Goal: Task Accomplishment & Management: Use online tool/utility

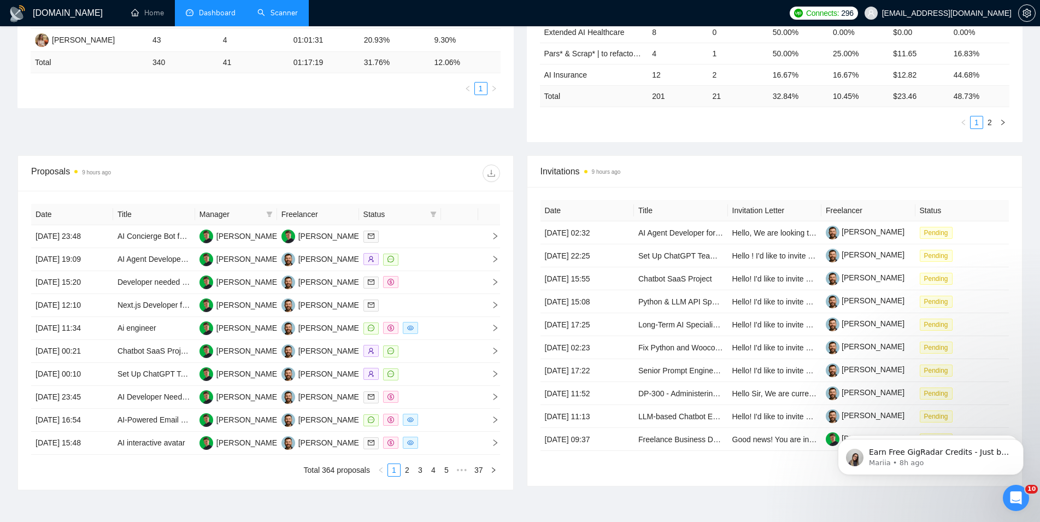
click at [282, 8] on link "Scanner" at bounding box center [277, 12] width 40 height 9
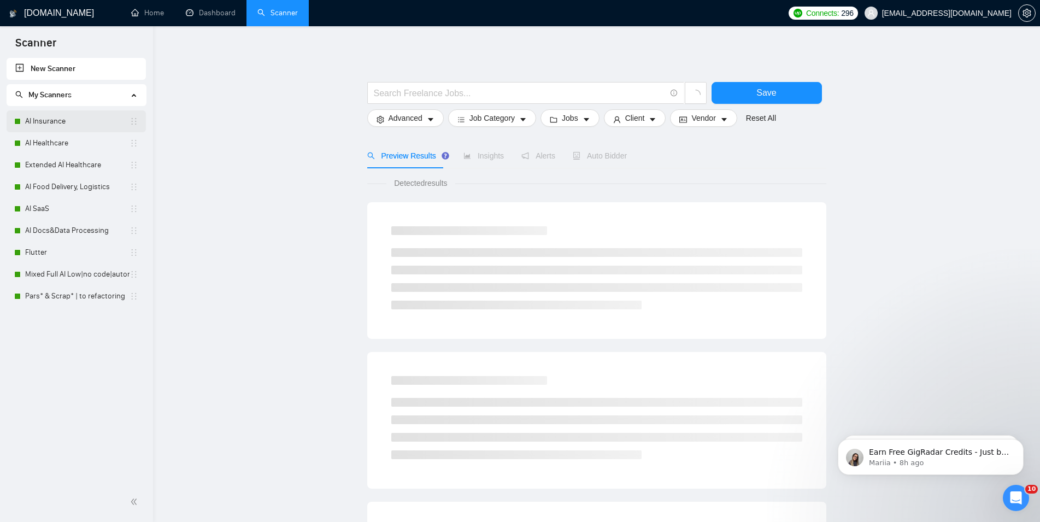
click at [79, 113] on link "AI Insurance" at bounding box center [77, 121] width 104 height 22
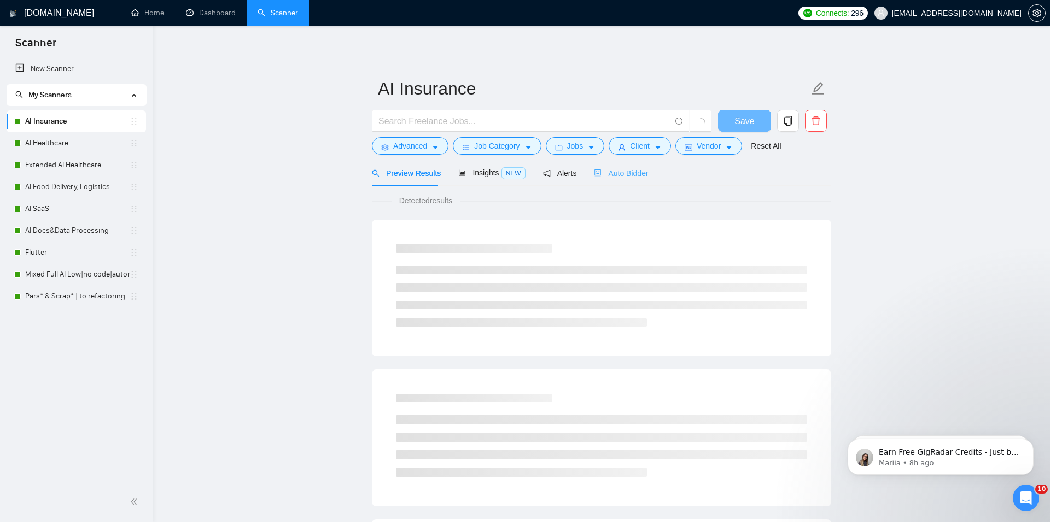
click at [617, 180] on div "Auto Bidder" at bounding box center [621, 173] width 54 height 26
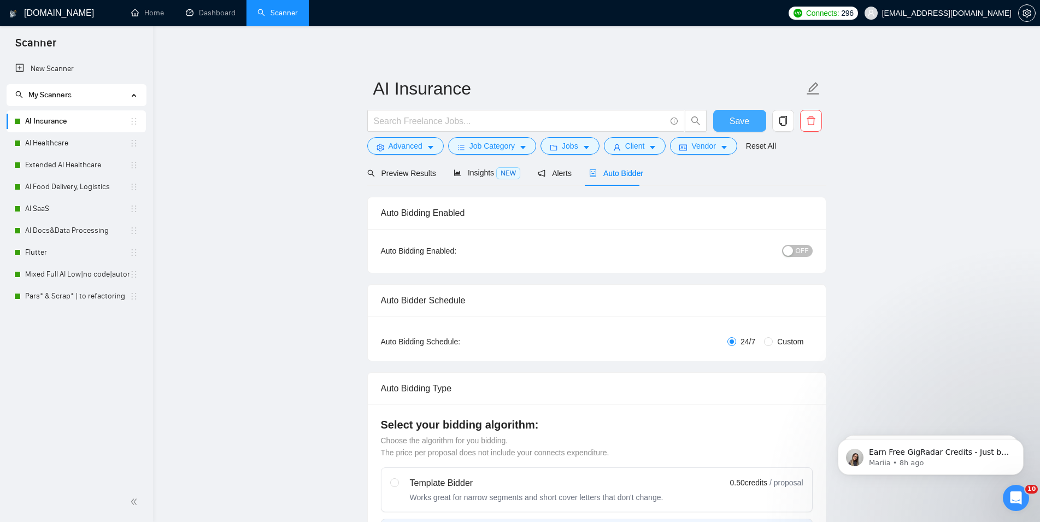
click at [746, 120] on span "Save" at bounding box center [740, 121] width 20 height 14
click at [103, 137] on link "AI Healthcare" at bounding box center [77, 143] width 104 height 22
click at [67, 146] on link "AI Healthcare" at bounding box center [77, 143] width 104 height 22
click at [716, 119] on button "Save" at bounding box center [739, 121] width 53 height 22
click at [83, 142] on link "AI Healthcare" at bounding box center [77, 143] width 104 height 22
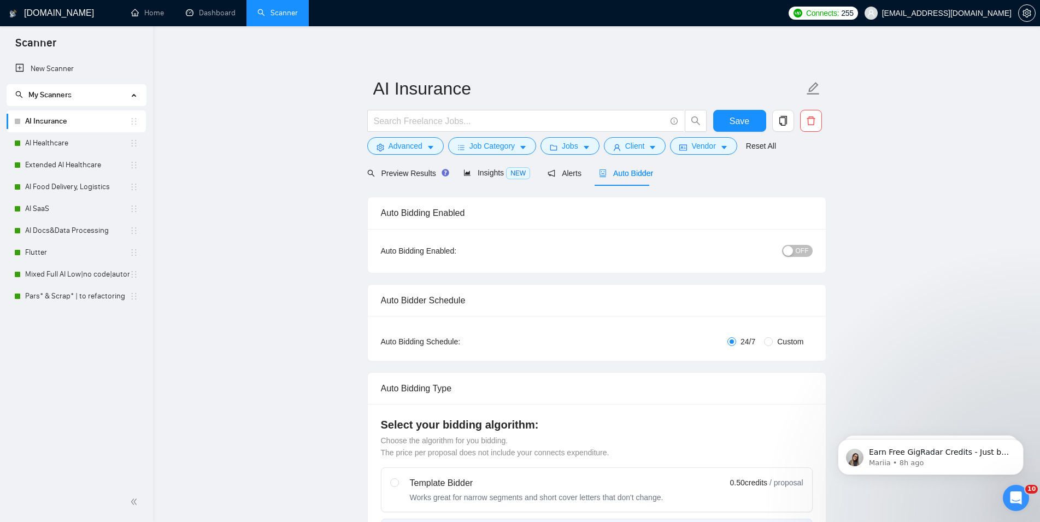
click at [625, 177] on span "Auto Bidder" at bounding box center [626, 173] width 54 height 9
click at [796, 250] on span "ON" at bounding box center [794, 251] width 10 height 12
checkbox input "true"
click at [746, 121] on span "Save" at bounding box center [740, 121] width 20 height 14
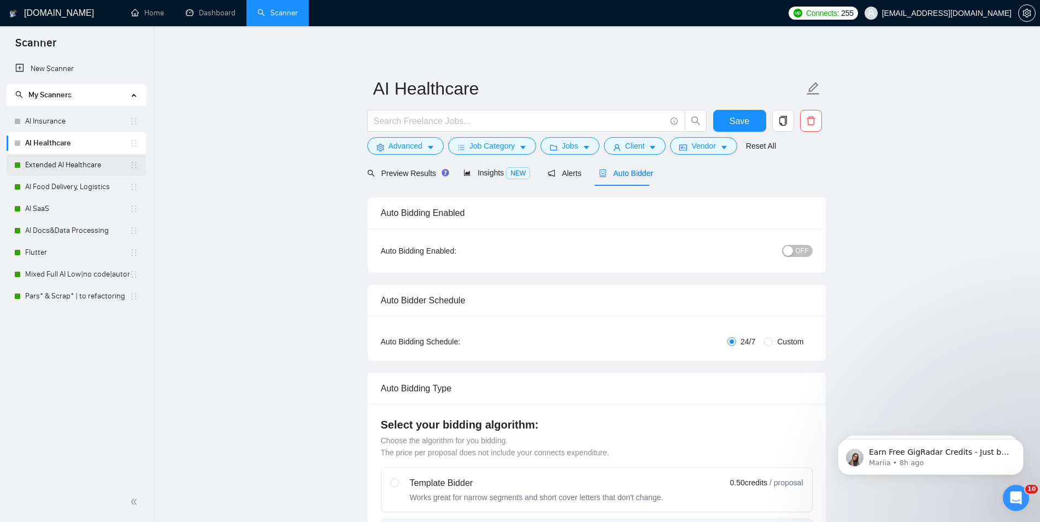
click at [60, 155] on link "Extended AI Healthcare" at bounding box center [77, 165] width 104 height 22
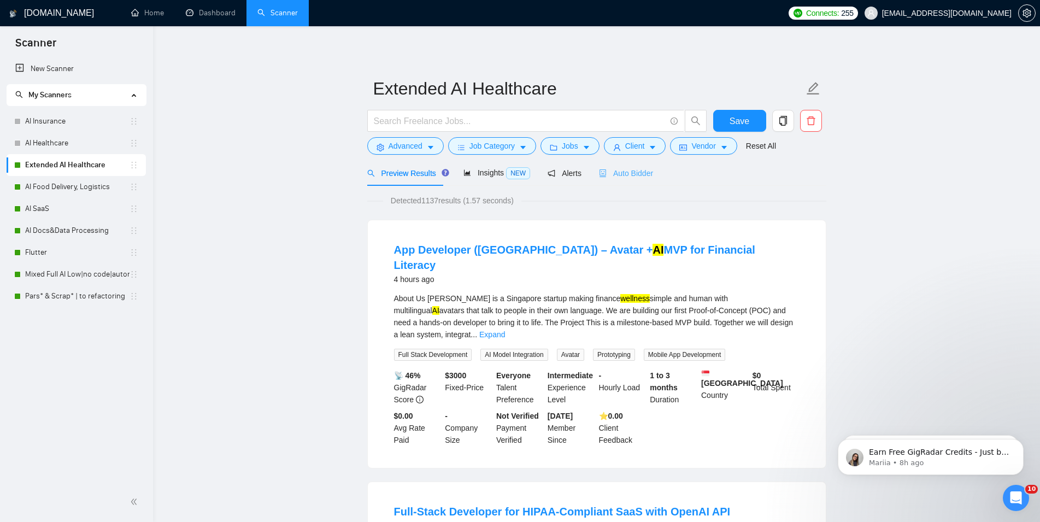
click at [619, 167] on div "Auto Bidder" at bounding box center [626, 173] width 54 height 26
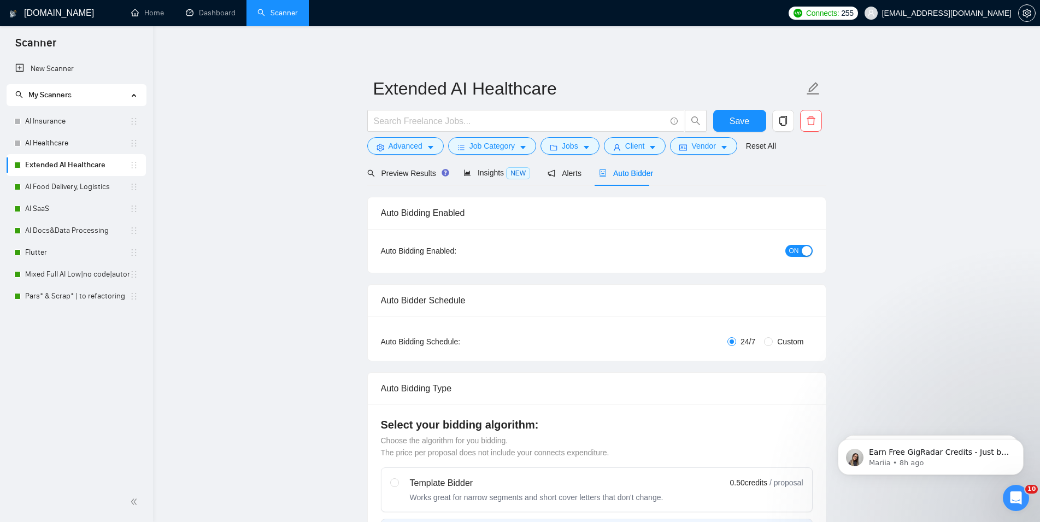
click at [798, 251] on span "ON" at bounding box center [794, 251] width 10 height 12
checkbox input "true"
click at [739, 117] on span "Save" at bounding box center [740, 121] width 20 height 14
checkbox input "false"
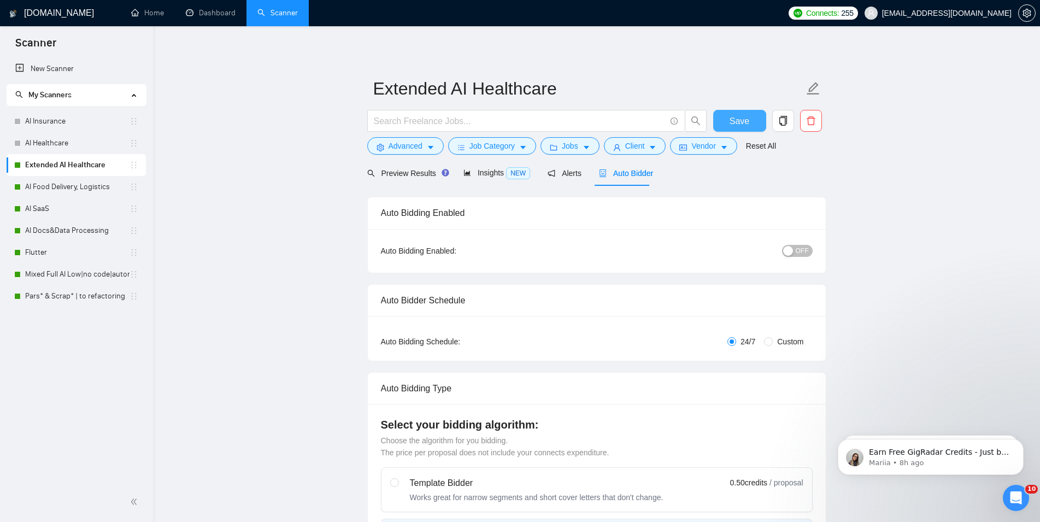
checkbox input "false"
click at [51, 181] on link "AI Food Delivery, Logistics" at bounding box center [77, 187] width 104 height 22
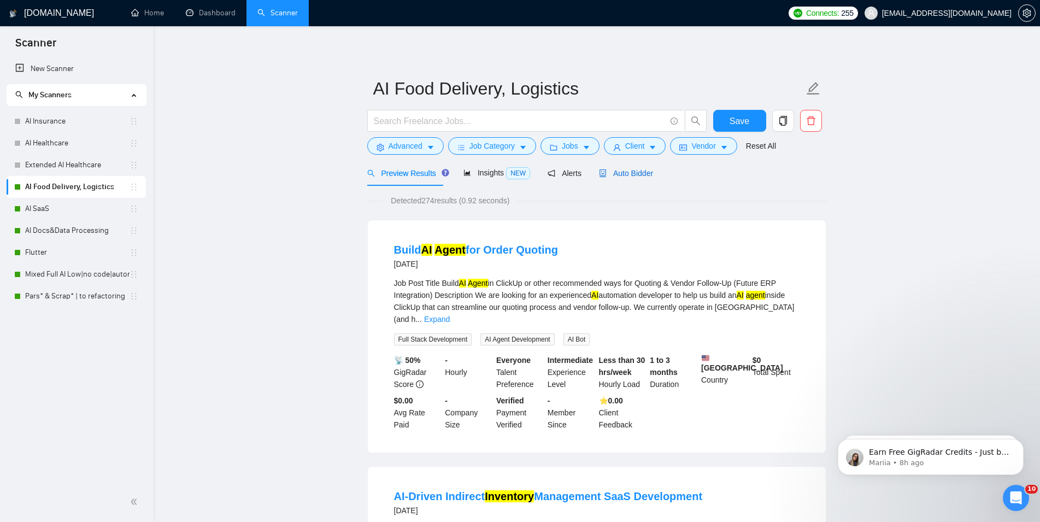
click at [607, 169] on span "Auto Bidder" at bounding box center [626, 173] width 54 height 9
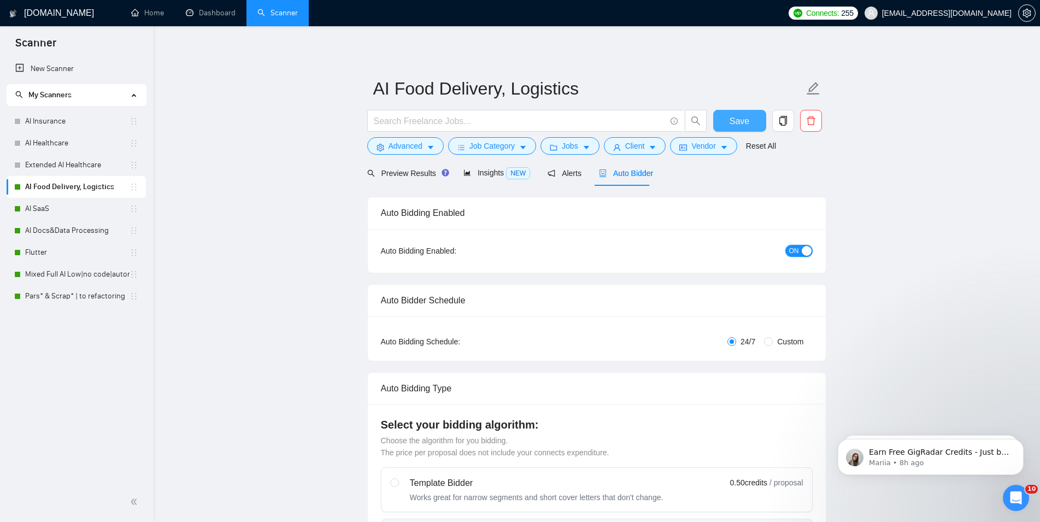
click at [800, 253] on button "ON" at bounding box center [798, 251] width 27 height 12
checkbox input "true"
click at [746, 120] on span "Save" at bounding box center [740, 121] width 20 height 14
checkbox input "true"
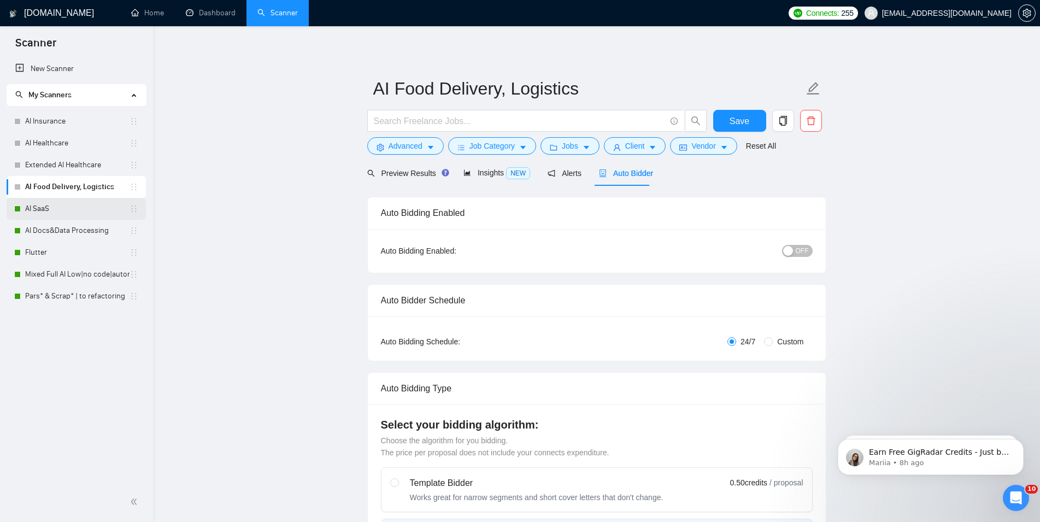
checkbox input "true"
click at [97, 210] on link "AI SaaS" at bounding box center [77, 209] width 104 height 22
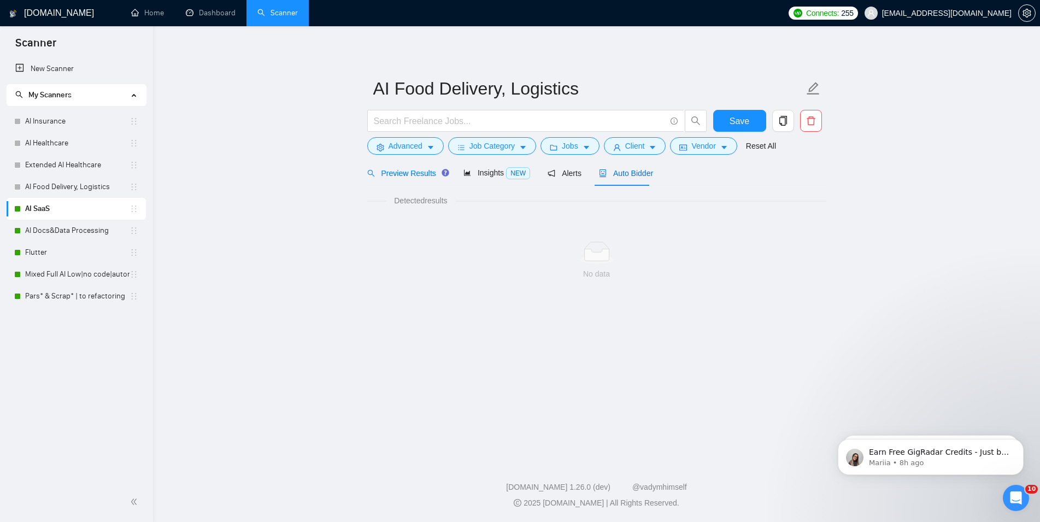
click at [607, 172] on span "Auto Bidder" at bounding box center [626, 173] width 54 height 9
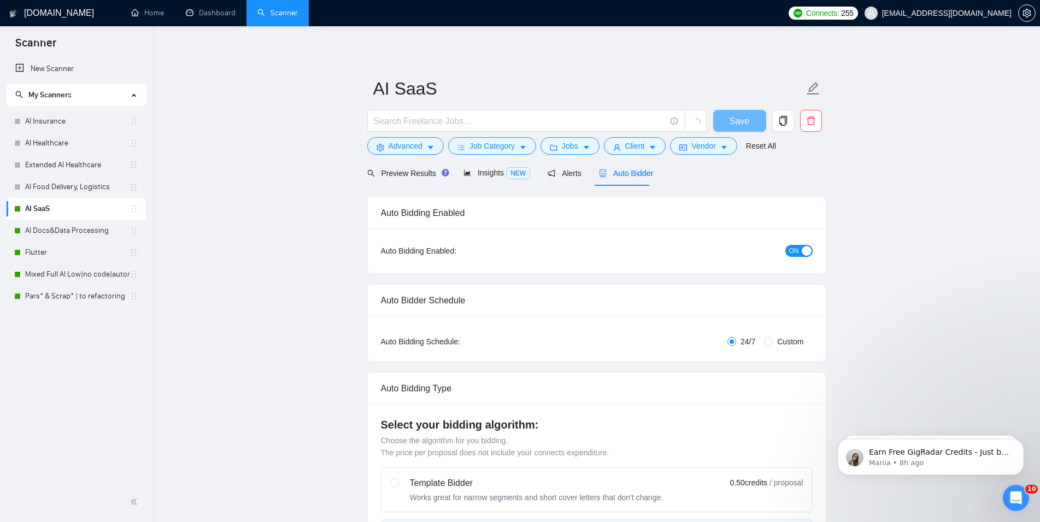
click at [812, 248] on button "ON" at bounding box center [798, 251] width 27 height 12
click at [728, 115] on span "button" at bounding box center [729, 121] width 13 height 14
click at [72, 231] on link "AI Docs&Data Processing" at bounding box center [77, 231] width 104 height 22
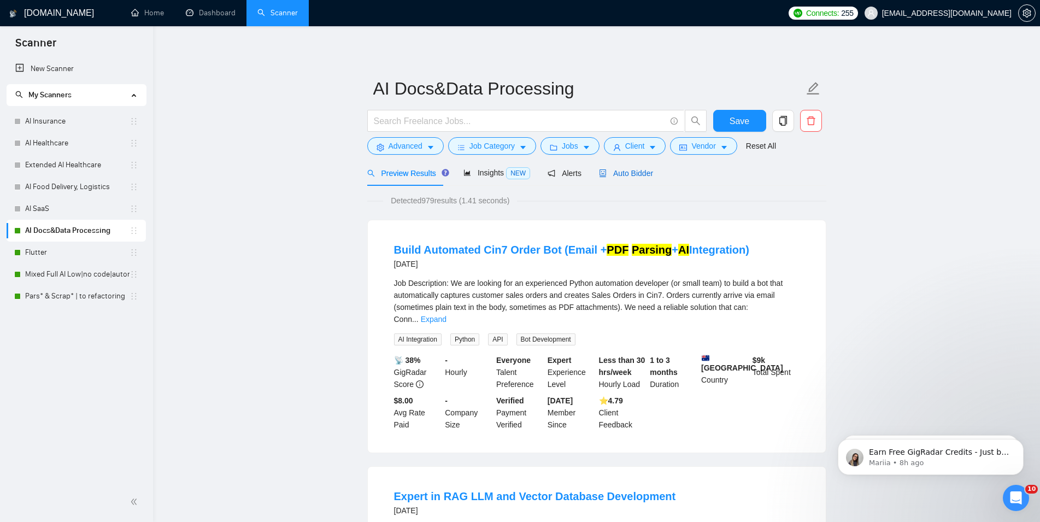
click at [622, 175] on span "Auto Bidder" at bounding box center [626, 173] width 54 height 9
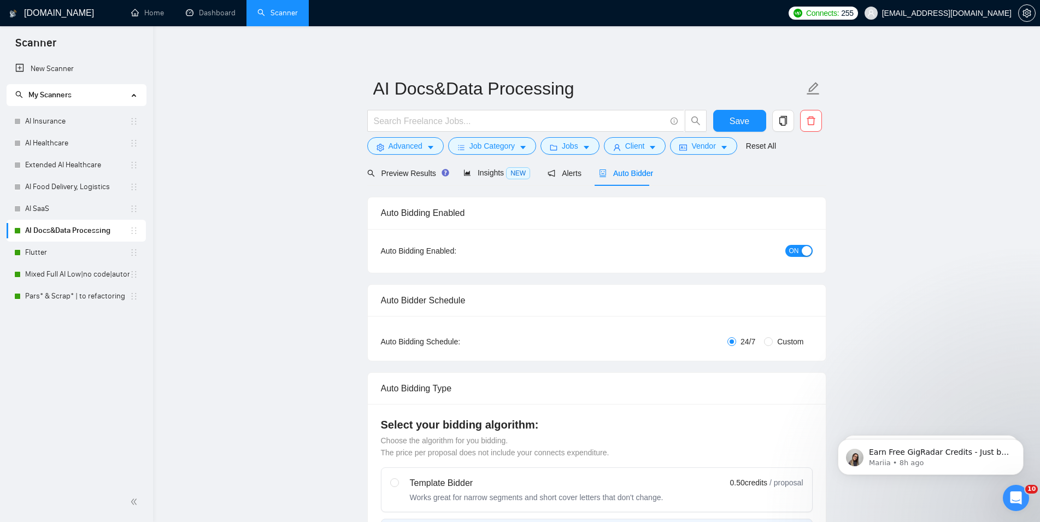
click at [808, 251] on div "button" at bounding box center [807, 251] width 10 height 10
click at [746, 124] on span "Save" at bounding box center [740, 121] width 20 height 14
click at [44, 260] on link "Flutter" at bounding box center [77, 253] width 104 height 22
click at [629, 180] on div "Auto Bidder" at bounding box center [626, 173] width 54 height 26
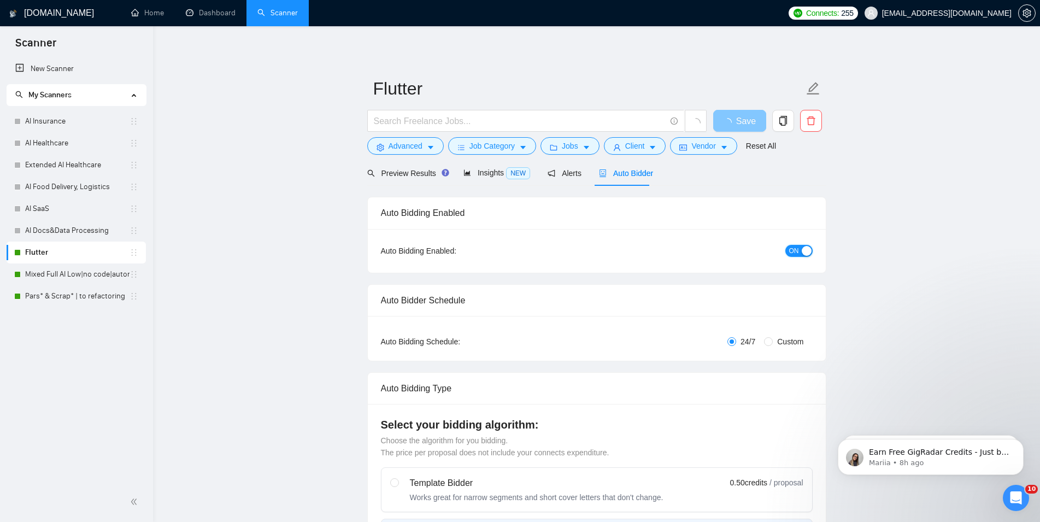
click at [798, 251] on span "ON" at bounding box center [794, 251] width 10 height 12
click at [753, 124] on button "Save" at bounding box center [739, 121] width 53 height 22
click at [76, 276] on link "Mixed Full AI Low|no code|automations" at bounding box center [77, 274] width 104 height 22
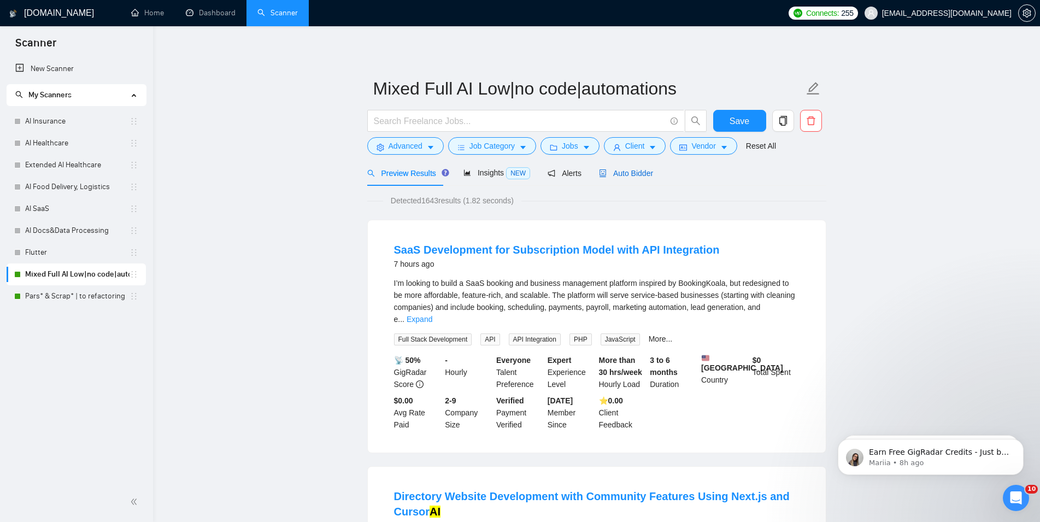
click at [627, 174] on span "Auto Bidder" at bounding box center [626, 173] width 54 height 9
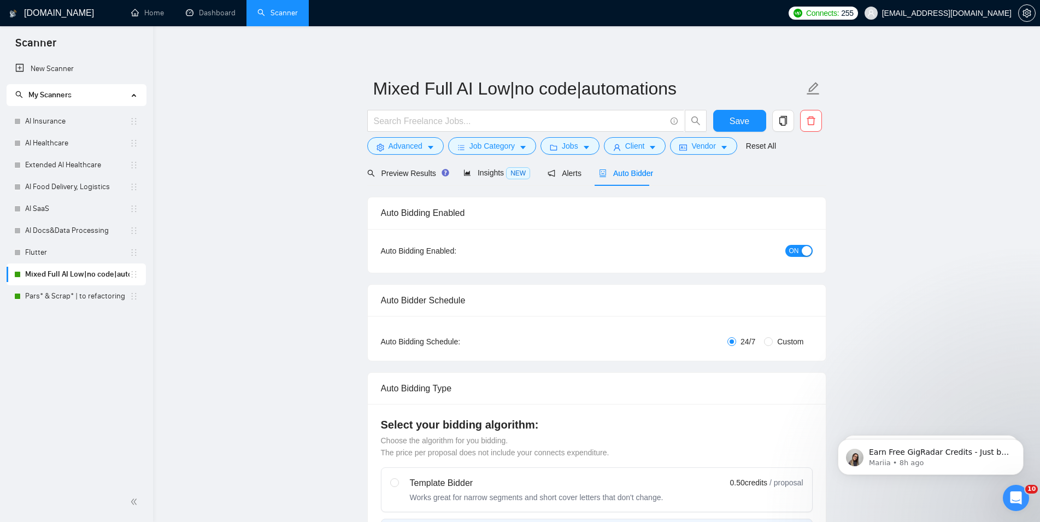
click at [800, 250] on button "ON" at bounding box center [798, 251] width 27 height 12
click at [748, 117] on span "Save" at bounding box center [740, 121] width 20 height 14
click at [86, 295] on link "Pars* & Scrap* | to refactoring" at bounding box center [77, 296] width 104 height 22
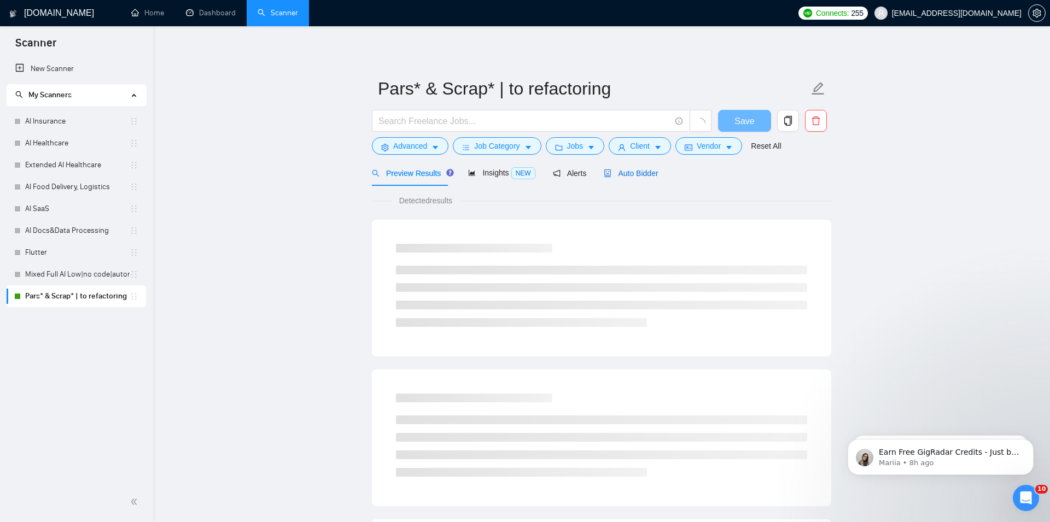
click at [621, 175] on span "Auto Bidder" at bounding box center [630, 173] width 54 height 9
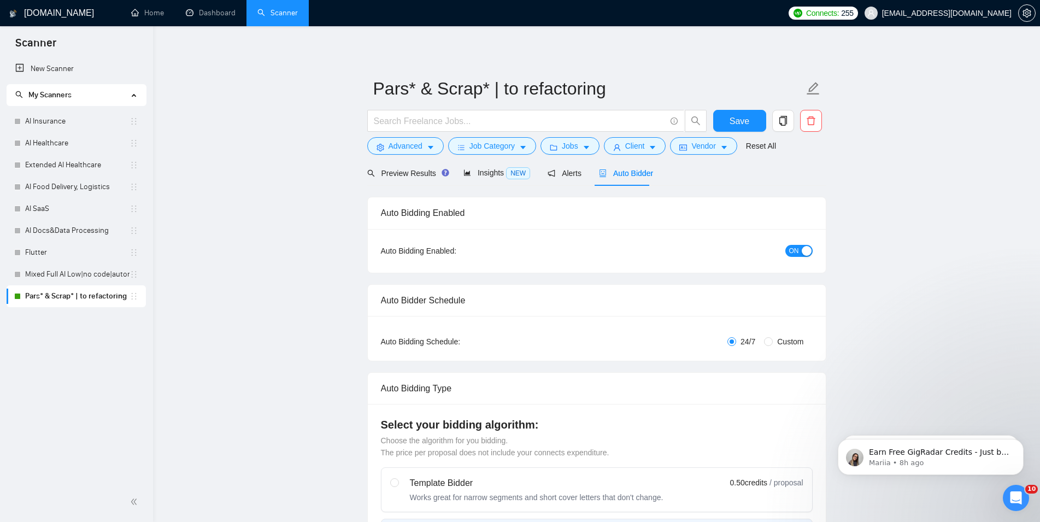
click at [775, 242] on div "Auto Bidding Enabled: ON" at bounding box center [597, 251] width 458 height 44
click at [791, 247] on span "ON" at bounding box center [794, 251] width 10 height 12
click at [741, 122] on span "Save" at bounding box center [740, 121] width 20 height 14
click at [749, 121] on button "Save" at bounding box center [739, 121] width 53 height 22
click at [220, 8] on link "Dashboard" at bounding box center [211, 12] width 50 height 9
